Goal: Information Seeking & Learning: Learn about a topic

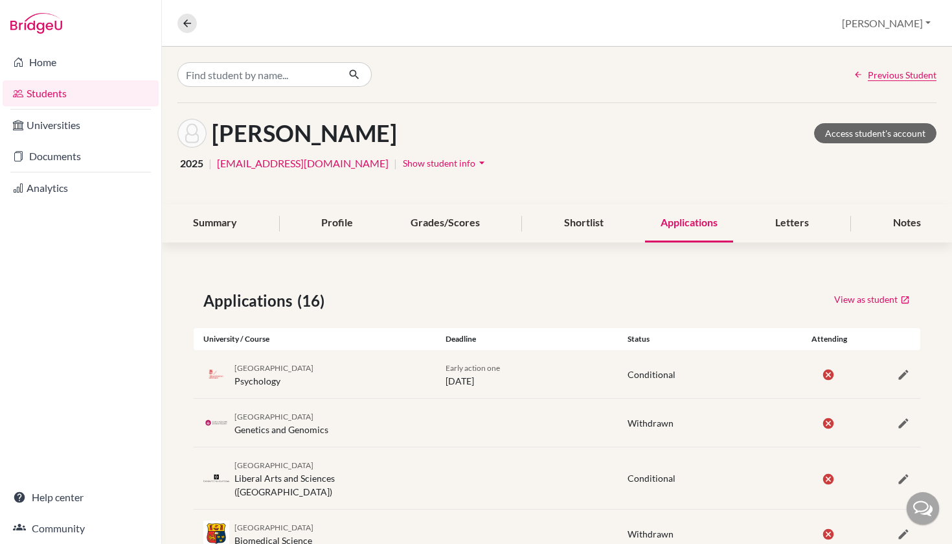
click at [72, 98] on link "Students" at bounding box center [81, 93] width 156 height 26
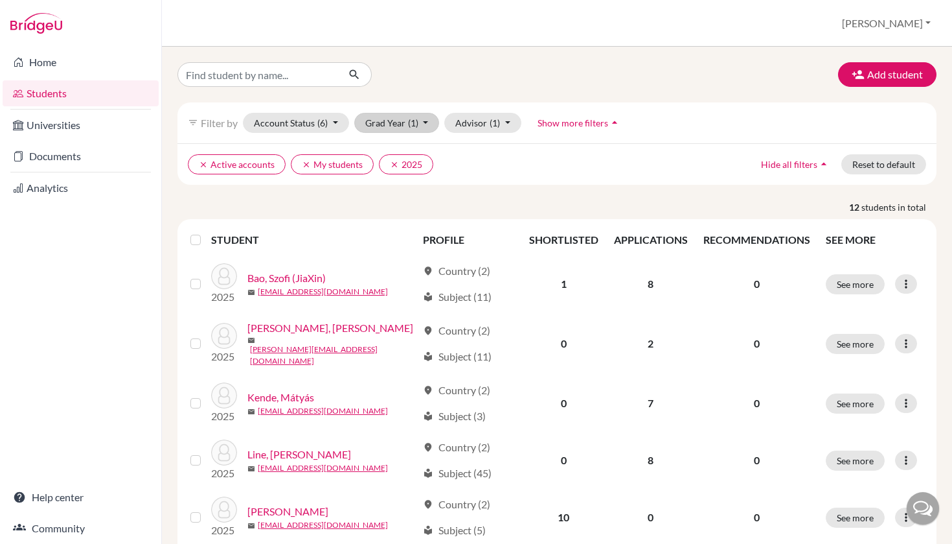
click at [413, 125] on span "(1)" at bounding box center [413, 122] width 10 height 11
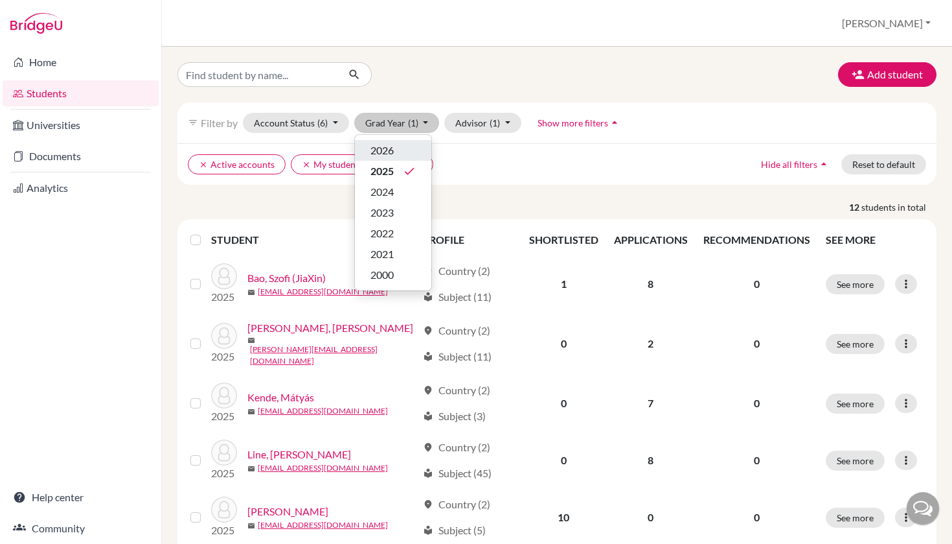
click at [400, 157] on div "2026" at bounding box center [393, 151] width 45 height 16
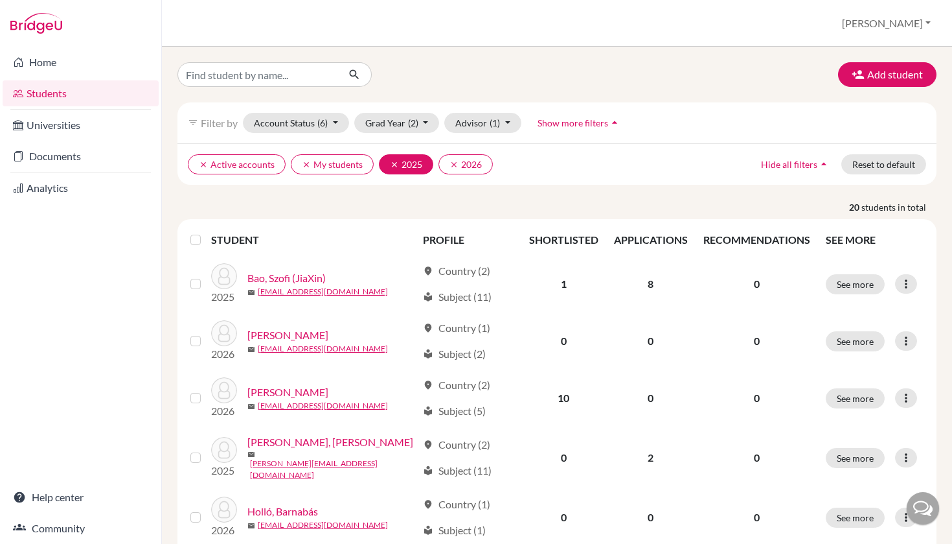
click at [391, 163] on icon "clear" at bounding box center [394, 164] width 9 height 9
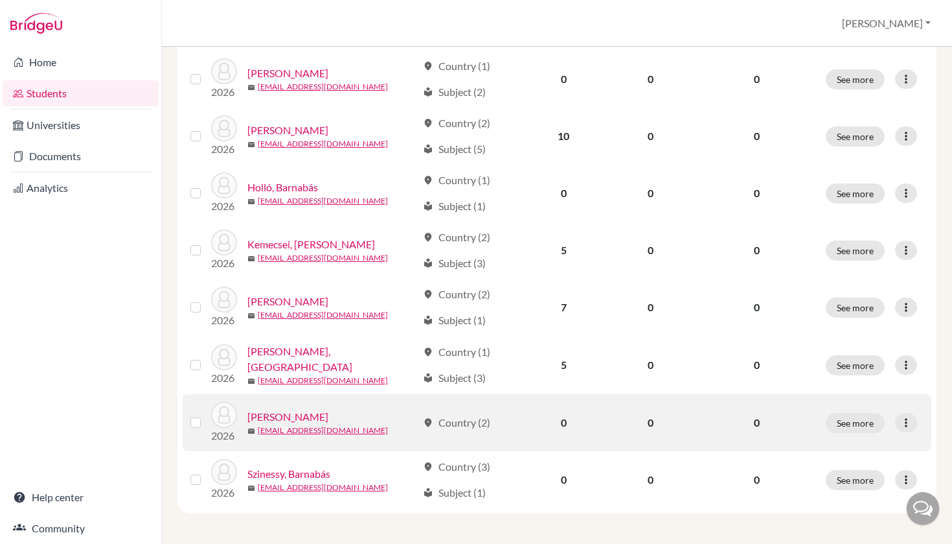
scroll to position [204, 0]
click at [322, 415] on link "[PERSON_NAME]" at bounding box center [287, 417] width 81 height 16
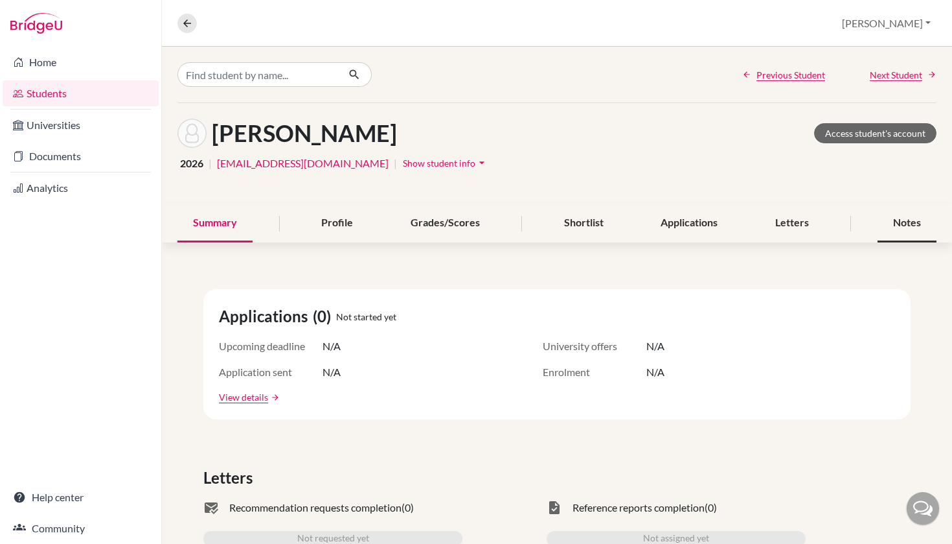
click at [894, 228] on div "Notes" at bounding box center [907, 223] width 59 height 38
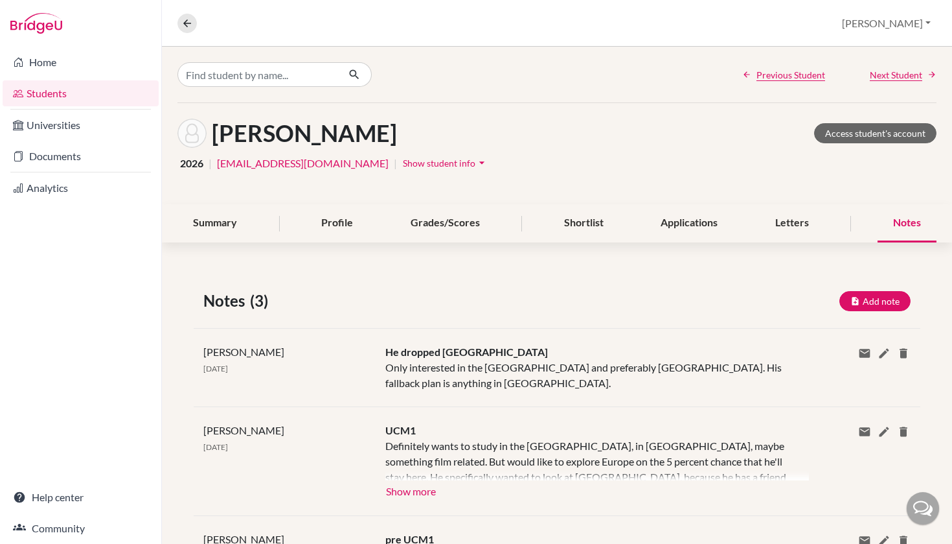
scroll to position [79, 0]
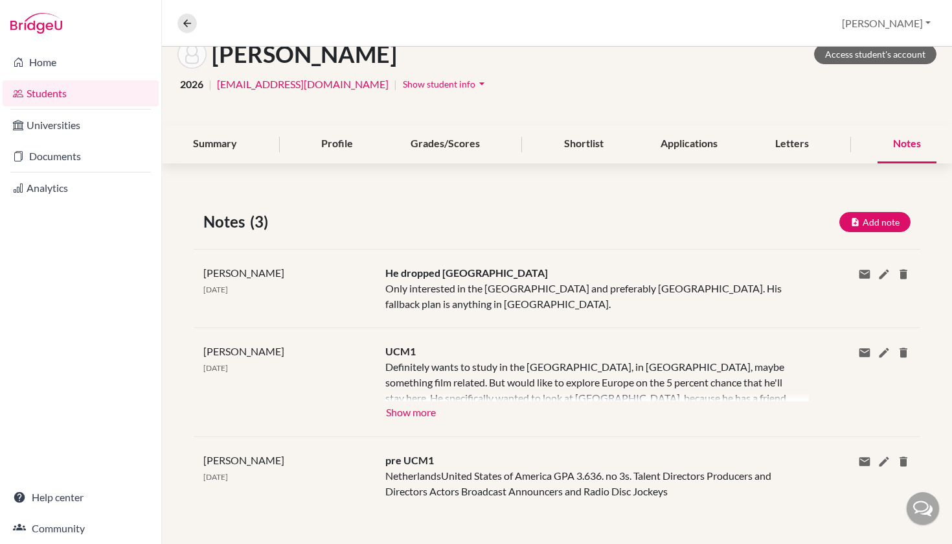
click at [406, 413] on button "Show more" at bounding box center [410, 410] width 51 height 19
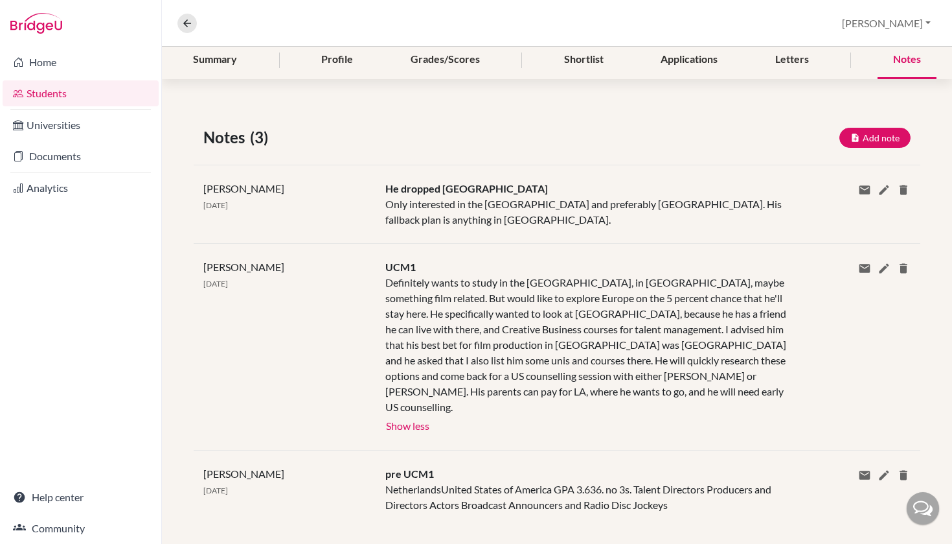
scroll to position [0, 0]
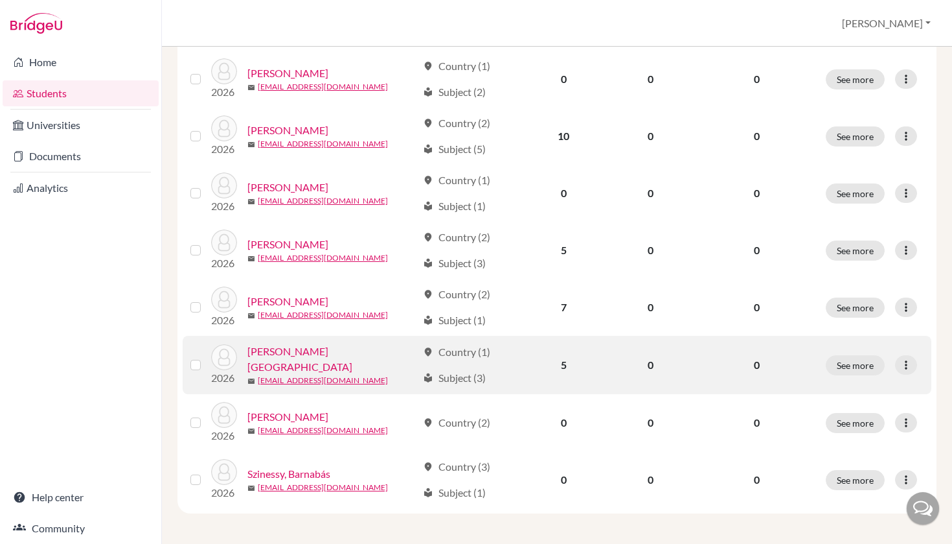
scroll to position [204, 0]
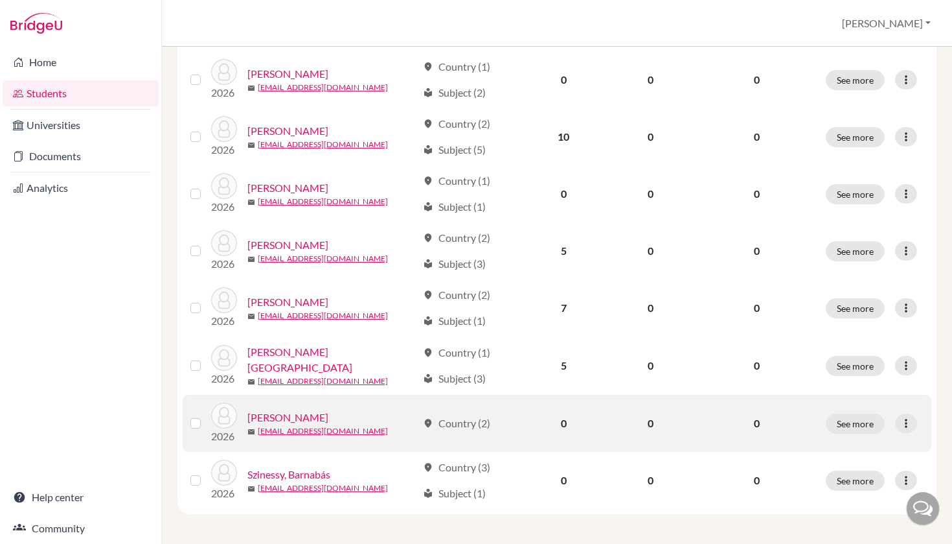
click at [298, 421] on link "Szabó-Szentgyörgyi, Péter" at bounding box center [287, 417] width 81 height 16
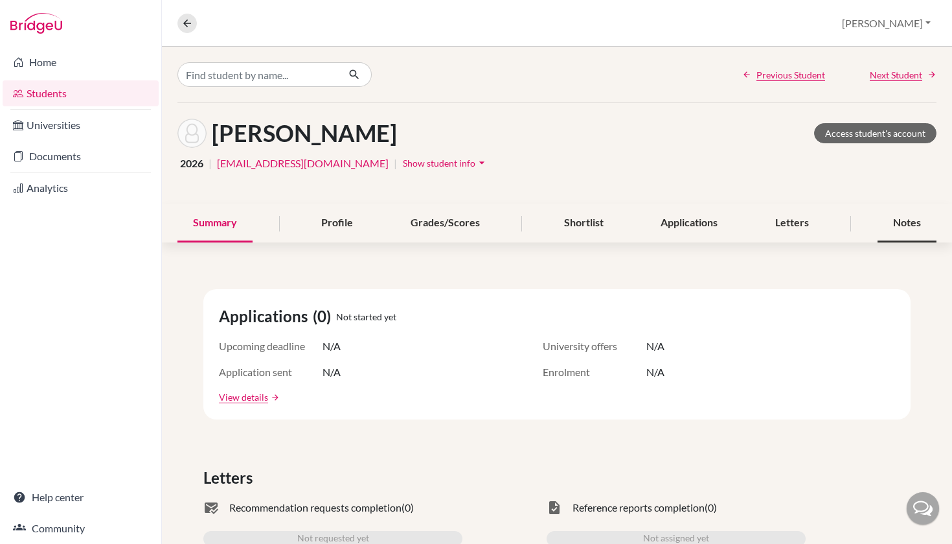
click at [904, 226] on div "Notes" at bounding box center [907, 223] width 59 height 38
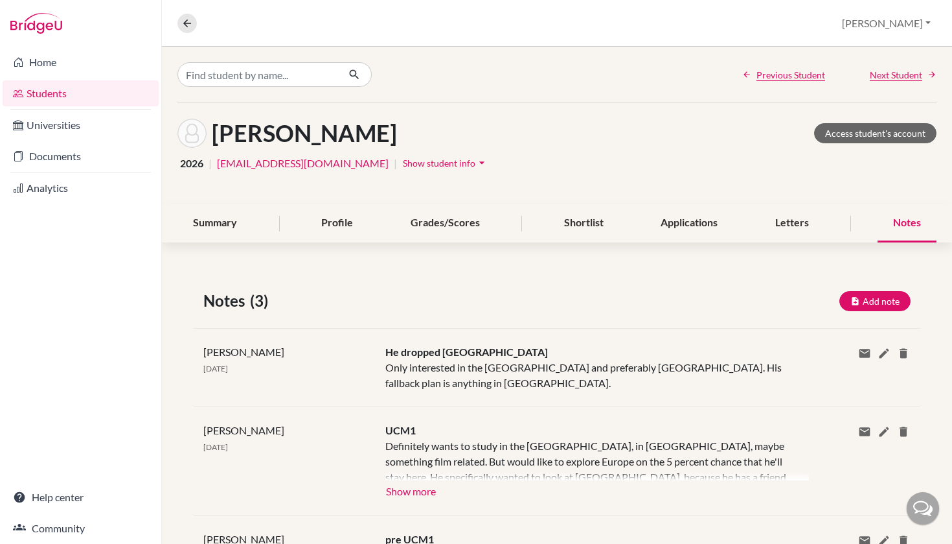
scroll to position [49, 0]
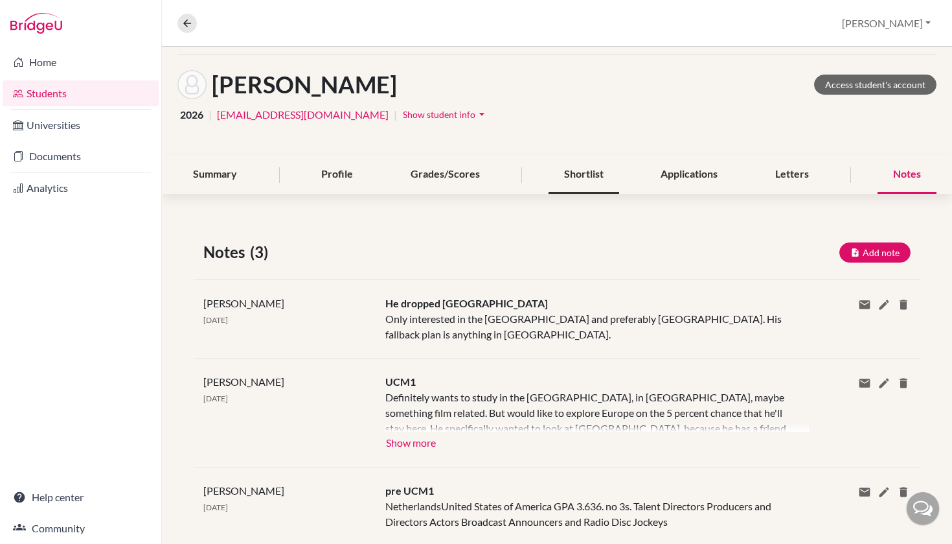
click at [588, 182] on div "Shortlist" at bounding box center [584, 174] width 71 height 38
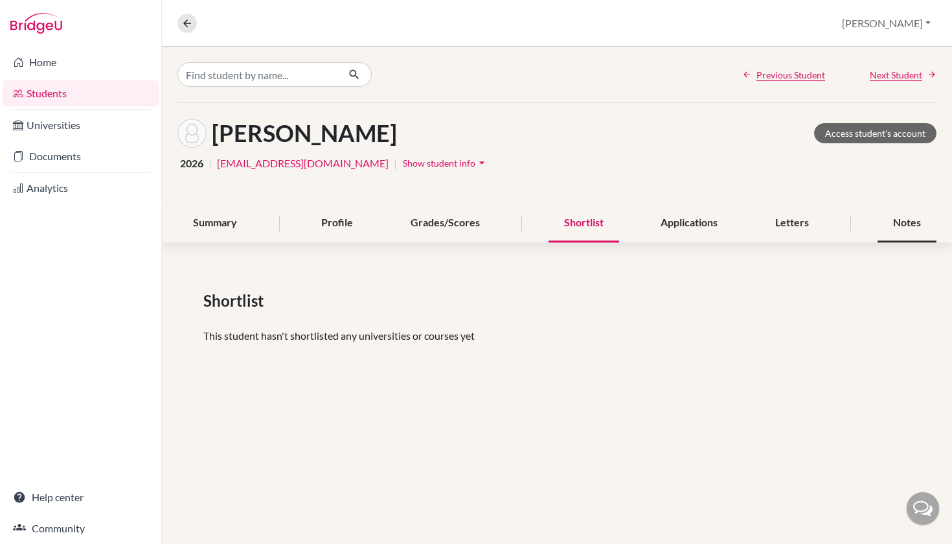
click at [915, 240] on div "Notes" at bounding box center [907, 223] width 59 height 38
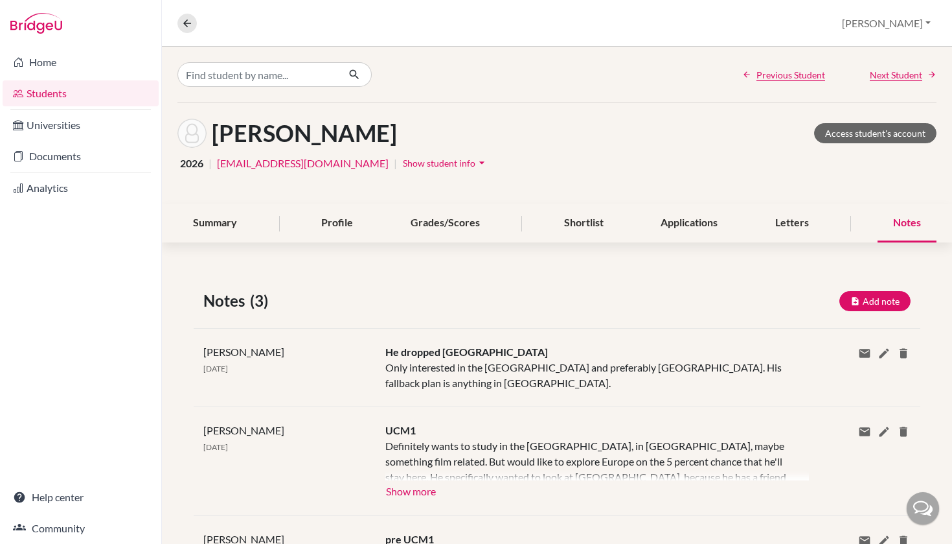
scroll to position [32, 0]
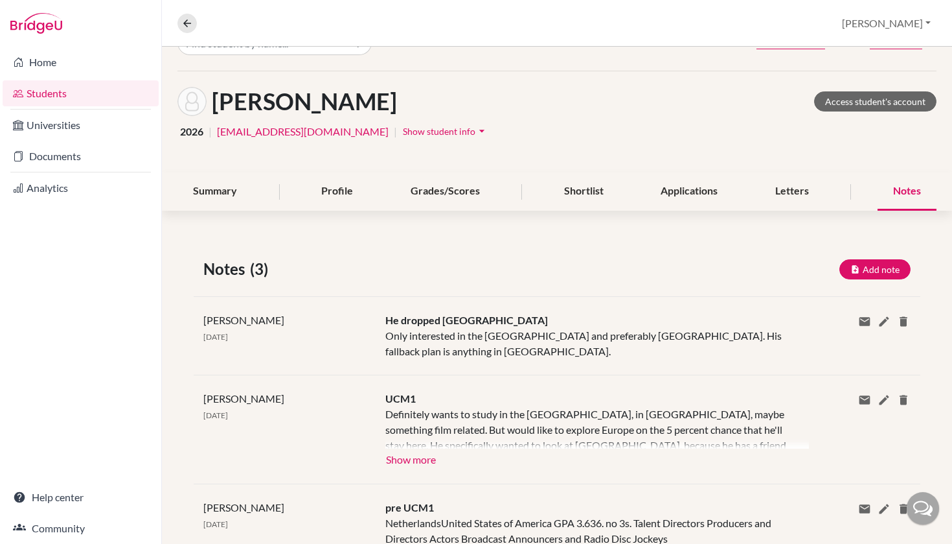
click at [431, 443] on div at bounding box center [597, 427] width 424 height 42
click at [427, 455] on button "Show more" at bounding box center [410, 457] width 51 height 19
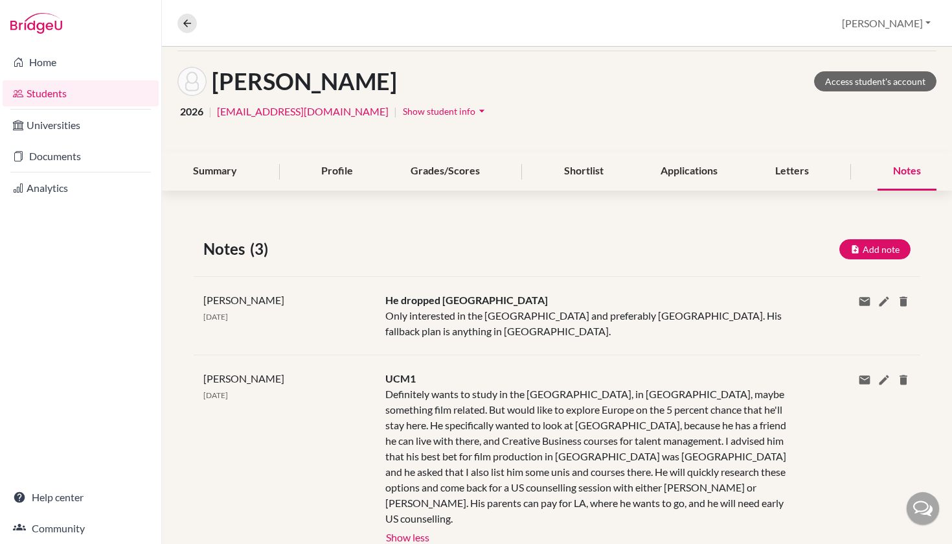
scroll to position [62, 0]
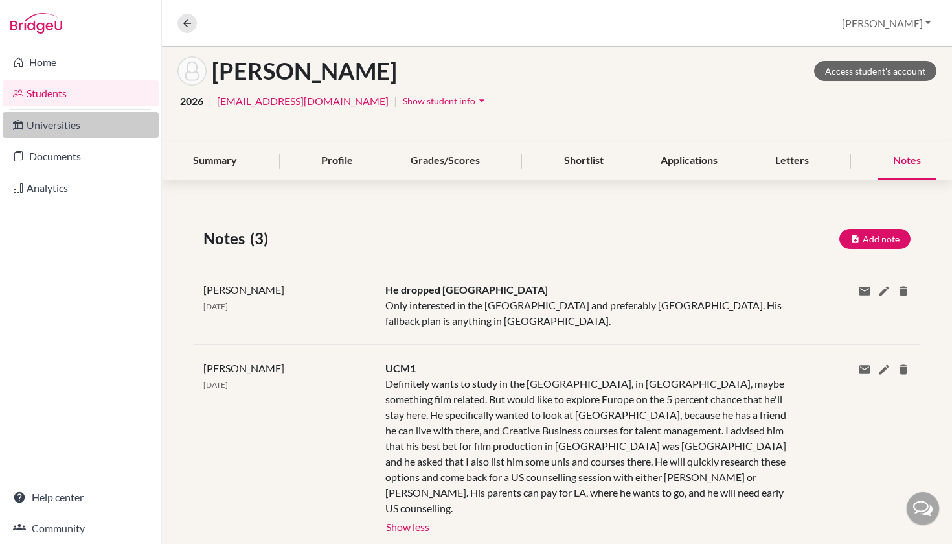
click at [71, 117] on link "Universities" at bounding box center [81, 125] width 156 height 26
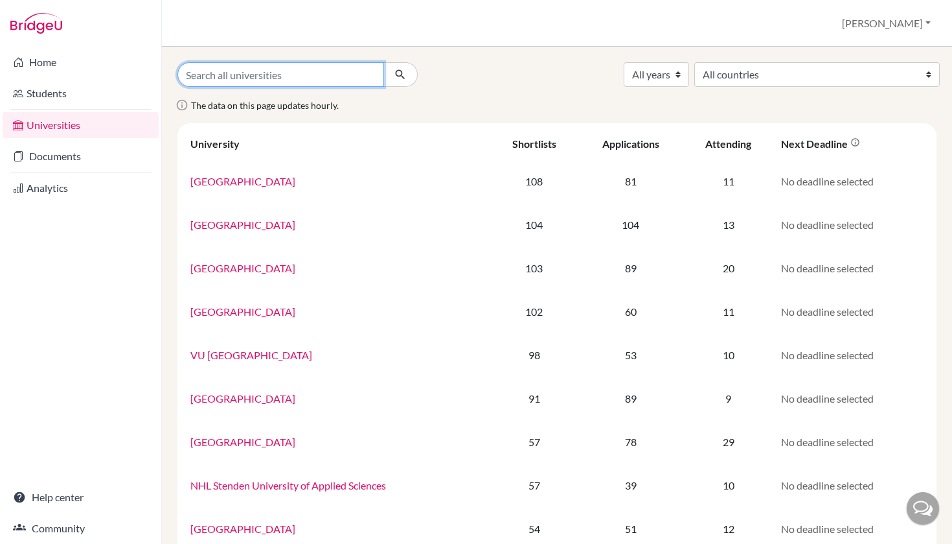
click at [279, 78] on input "Search all universities" at bounding box center [281, 74] width 207 height 25
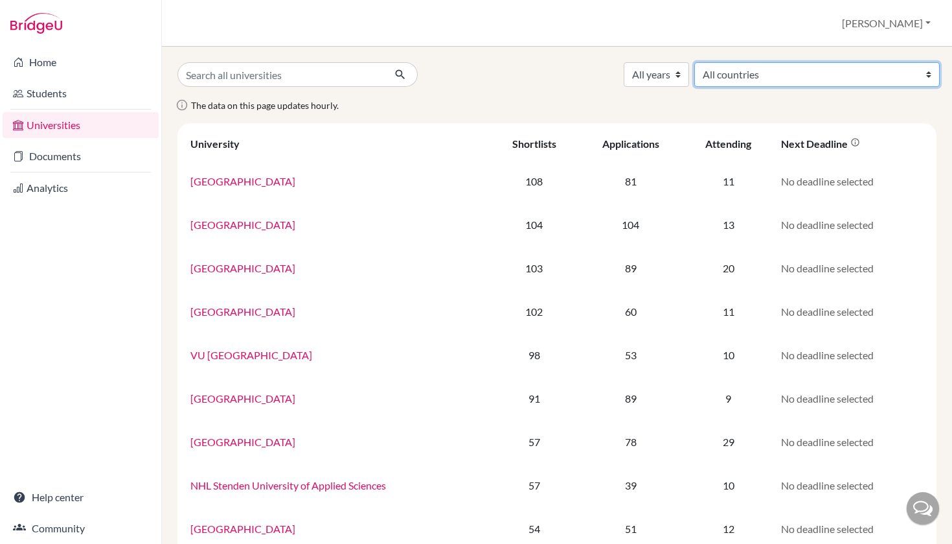
select select "234"
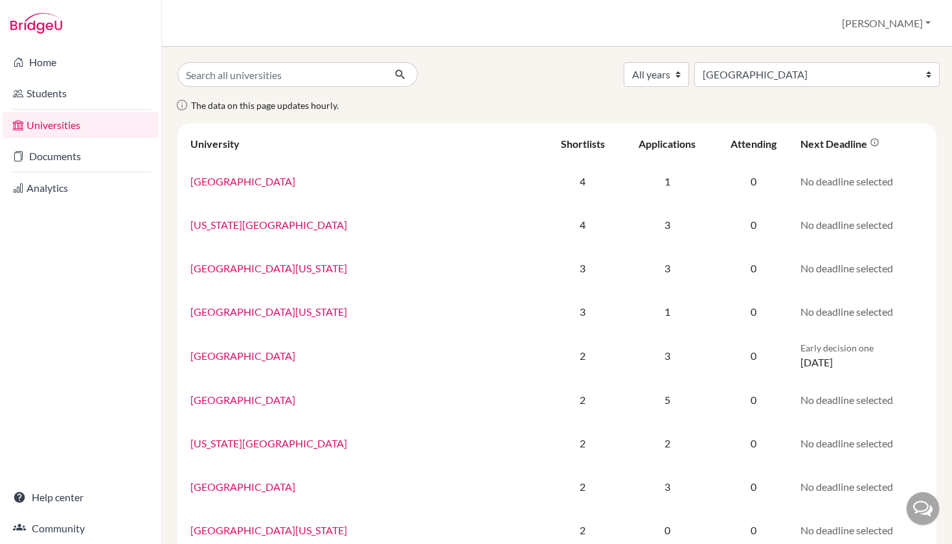
select select "234"
click at [308, 80] on input "Search all universities" at bounding box center [281, 74] width 207 height 25
type input "los angeles"
click at [400, 75] on button "submit" at bounding box center [401, 74] width 34 height 25
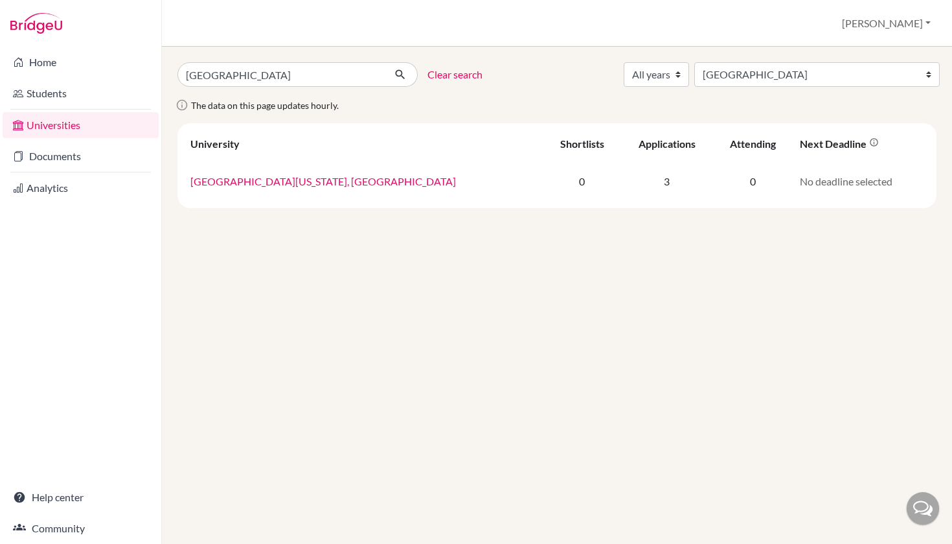
select select "234"
